Goal: Transaction & Acquisition: Purchase product/service

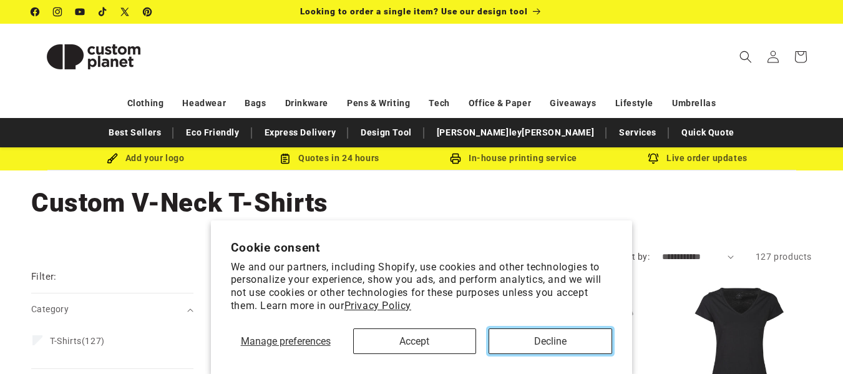
click at [536, 346] on button "Decline" at bounding box center [549, 341] width 123 height 26
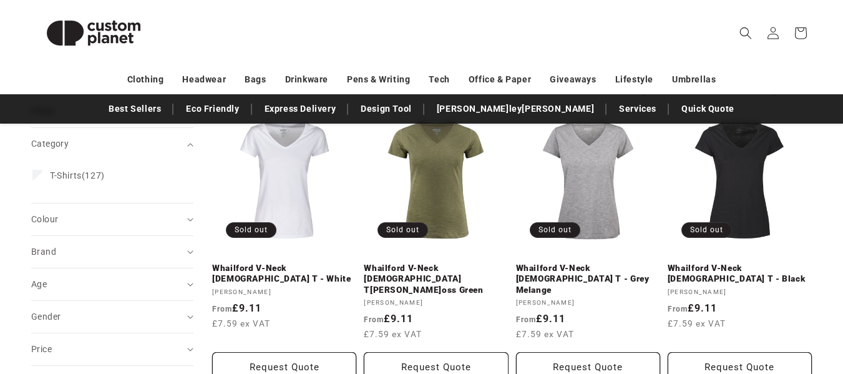
scroll to position [182, 0]
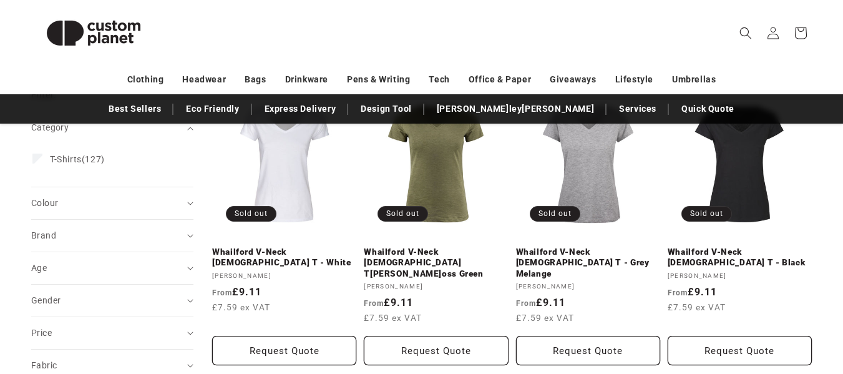
drag, startPoint x: 851, startPoint y: 39, endPoint x: 851, endPoint y: 67, distance: 28.7
click at [842, 67] on html "Cookie consent We and our partners, including Shopify, use cookies and other te…" at bounding box center [421, 5] width 843 height 374
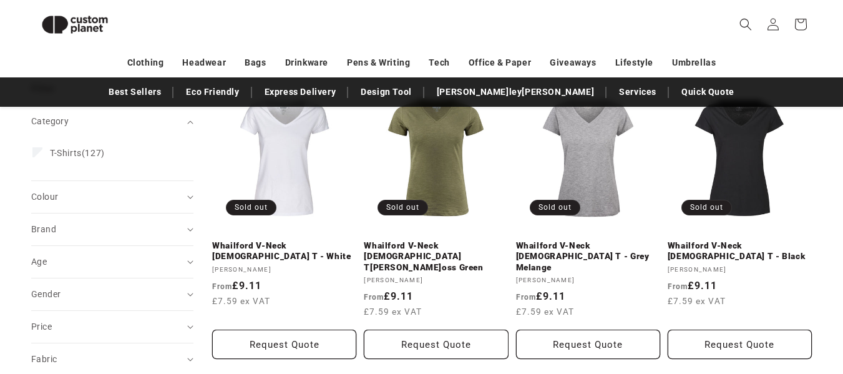
scroll to position [163, 0]
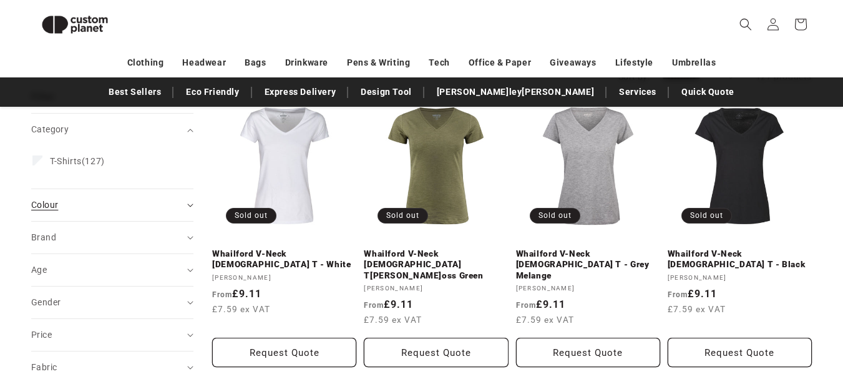
click at [183, 210] on summary "Colour (0)" at bounding box center [112, 205] width 162 height 32
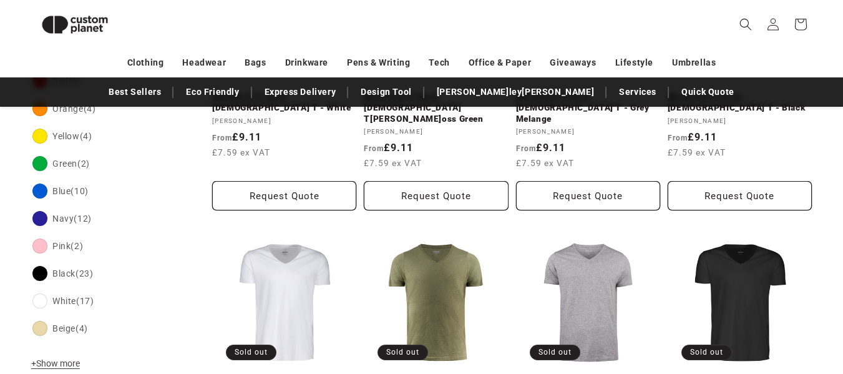
scroll to position [339, 0]
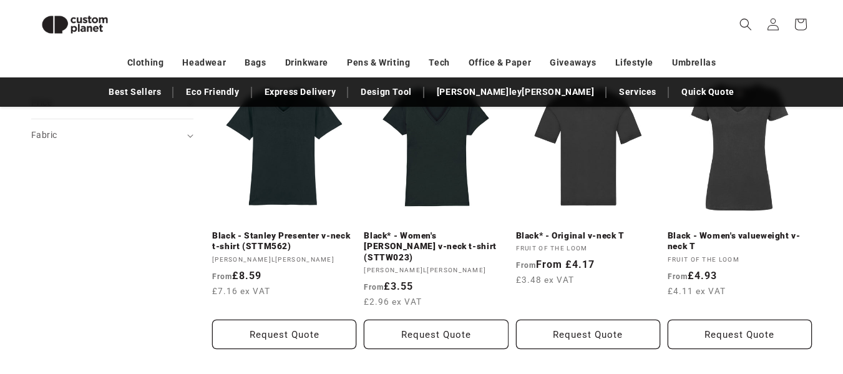
scroll to position [750, 0]
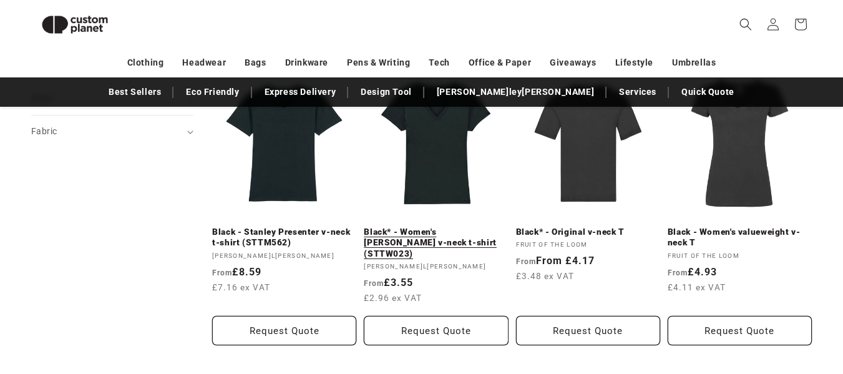
click at [413, 240] on link "Black* - Women's [PERSON_NAME] v-neck t-shirt (STTW023)" at bounding box center [436, 242] width 144 height 33
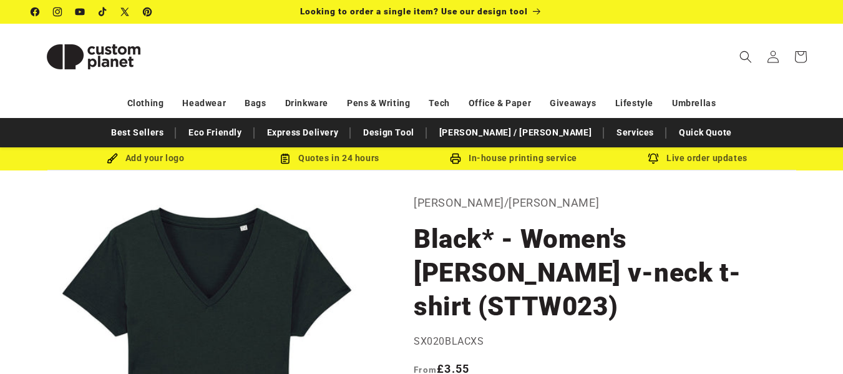
drag, startPoint x: 850, startPoint y: 36, endPoint x: 823, endPoint y: -22, distance: 63.6
click at [823, 0] on html "Skip to content Facebook Instagram YouTube TikTok X (Twitter) Pinterest Looking…" at bounding box center [421, 187] width 843 height 374
